Goal: Find specific page/section: Find specific page/section

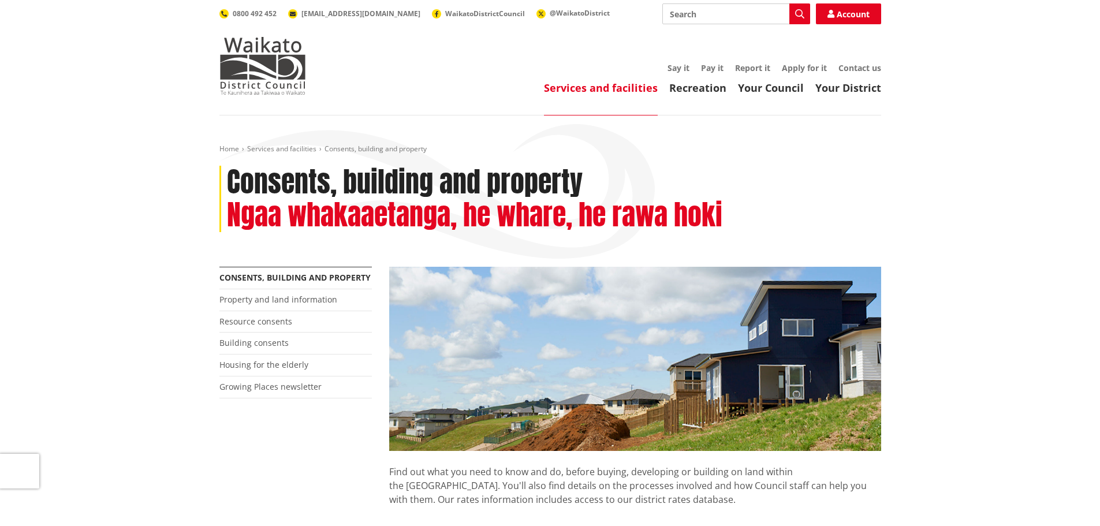
click at [640, 202] on h2 "Ngaa whakaaetanga, he whare, he rawa hoki" at bounding box center [474, 215] width 495 height 33
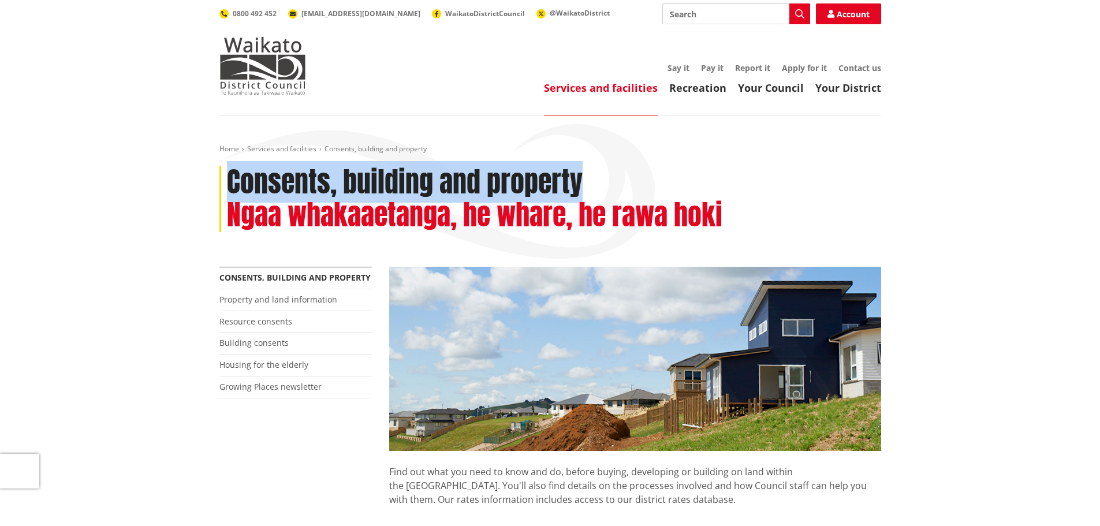
drag, startPoint x: 605, startPoint y: 179, endPoint x: 228, endPoint y: 169, distance: 377.2
click at [228, 169] on div "Consents, building and property Ngaa whakaaetanga, he whare, he rawa hoki" at bounding box center [550, 199] width 662 height 66
copy h1 "Consents, building and property"
click at [738, 222] on div "Consents, building and property Ngaa whakaaetanga, he whare, he rawa hoki" at bounding box center [550, 199] width 662 height 66
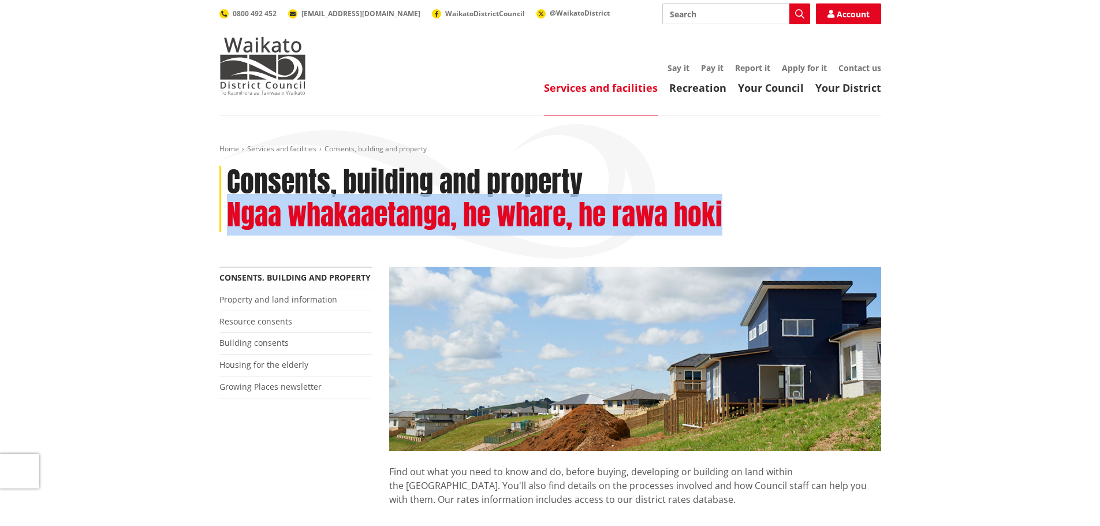
drag, startPoint x: 750, startPoint y: 216, endPoint x: 229, endPoint y: 222, distance: 520.8
click at [229, 222] on div "Consents, building and property Ngaa whakaaetanga, he whare, he rawa hoki" at bounding box center [550, 199] width 662 height 66
copy h2 "Ngaa whakaaetanga, he whare, he rawa hoki"
click at [278, 299] on link "Property and land information" at bounding box center [278, 299] width 118 height 11
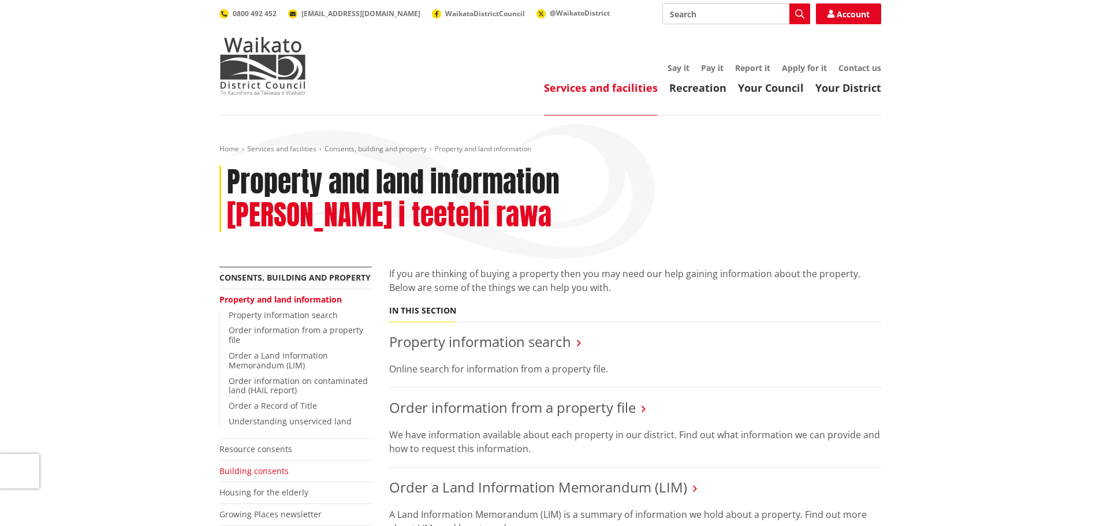
click at [272, 465] on link "Building consents" at bounding box center [253, 470] width 69 height 11
